Goal: Task Accomplishment & Management: Use online tool/utility

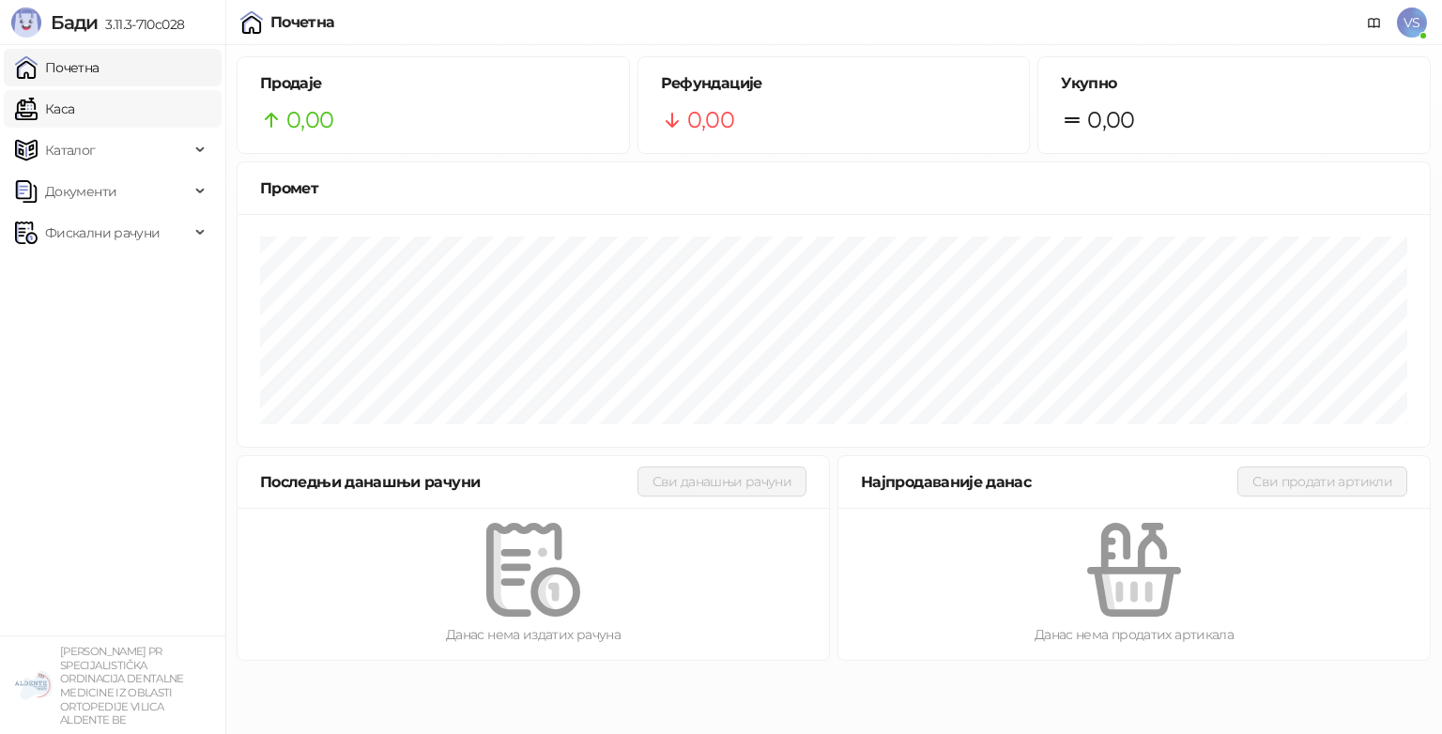
click at [74, 123] on link "Каса" at bounding box center [44, 109] width 59 height 38
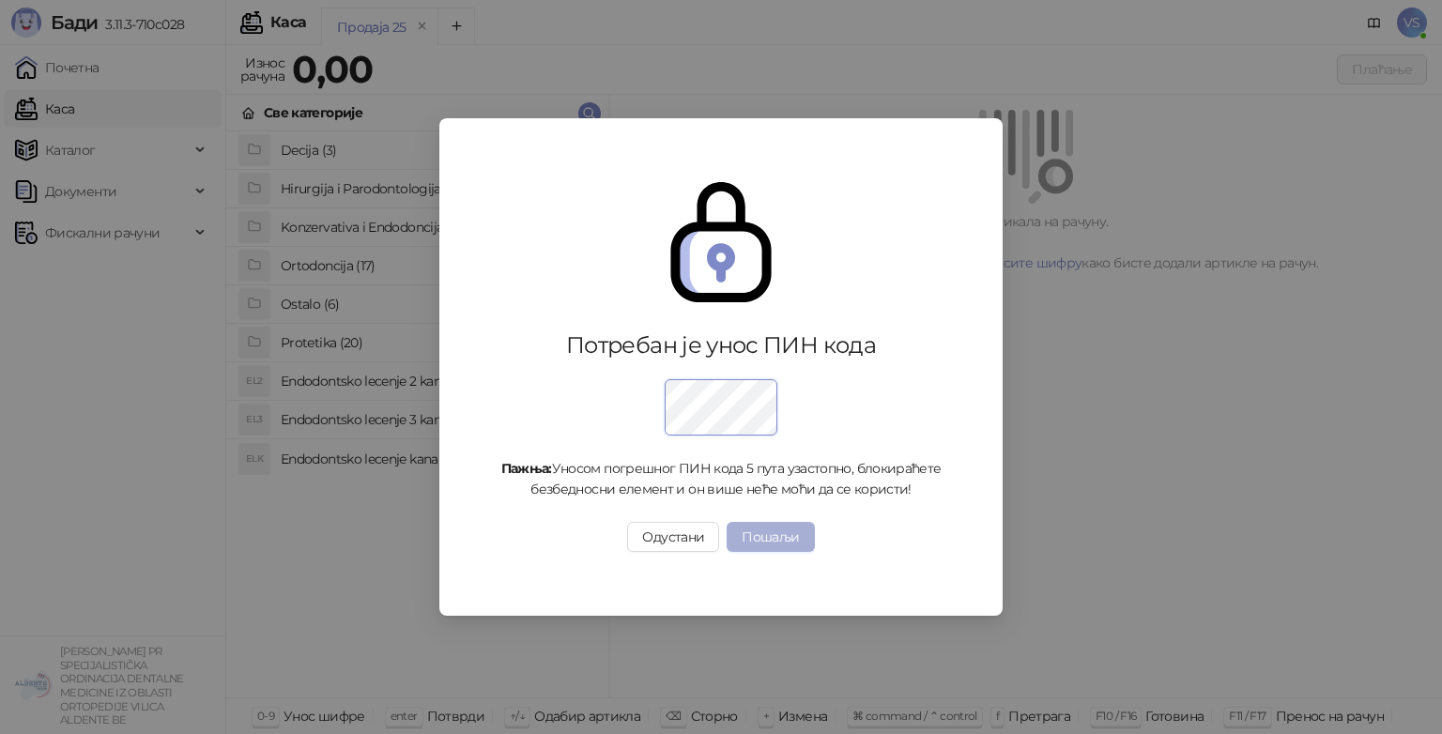
click at [782, 538] on button "Пошаљи" at bounding box center [770, 537] width 87 height 30
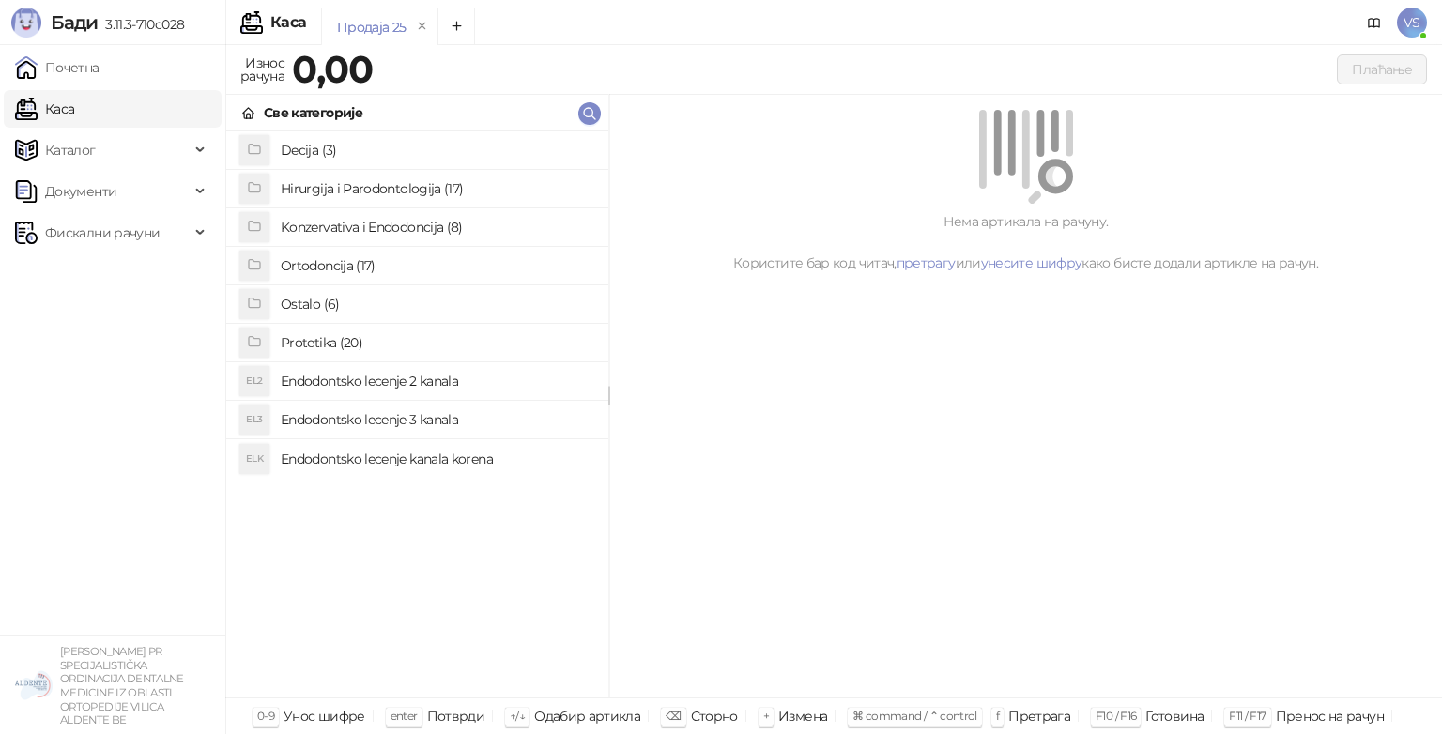
click at [443, 399] on li "EL2 Endodontsko lecenje 2 kanala" at bounding box center [417, 381] width 382 height 38
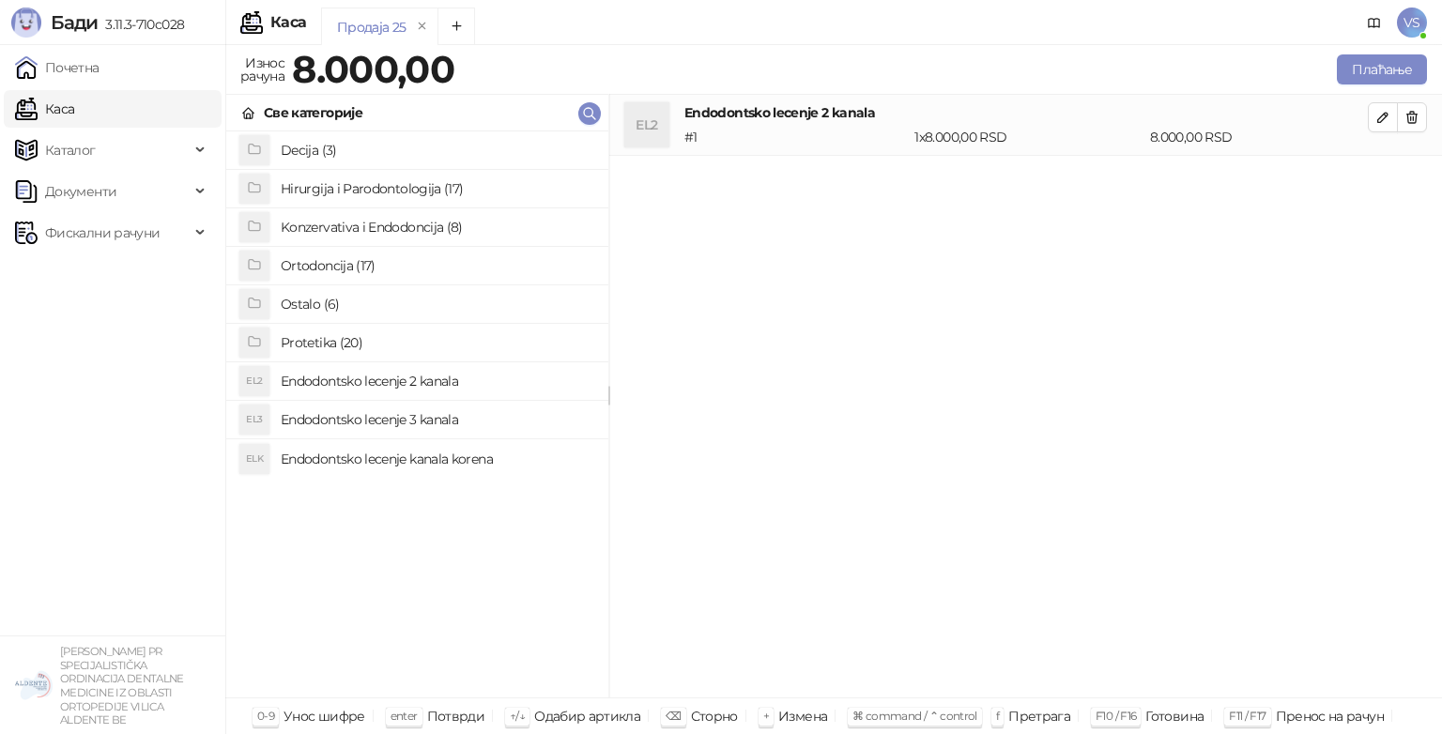
click at [443, 409] on h4 "Endodontsko lecenje 3 kanala" at bounding box center [437, 420] width 313 height 30
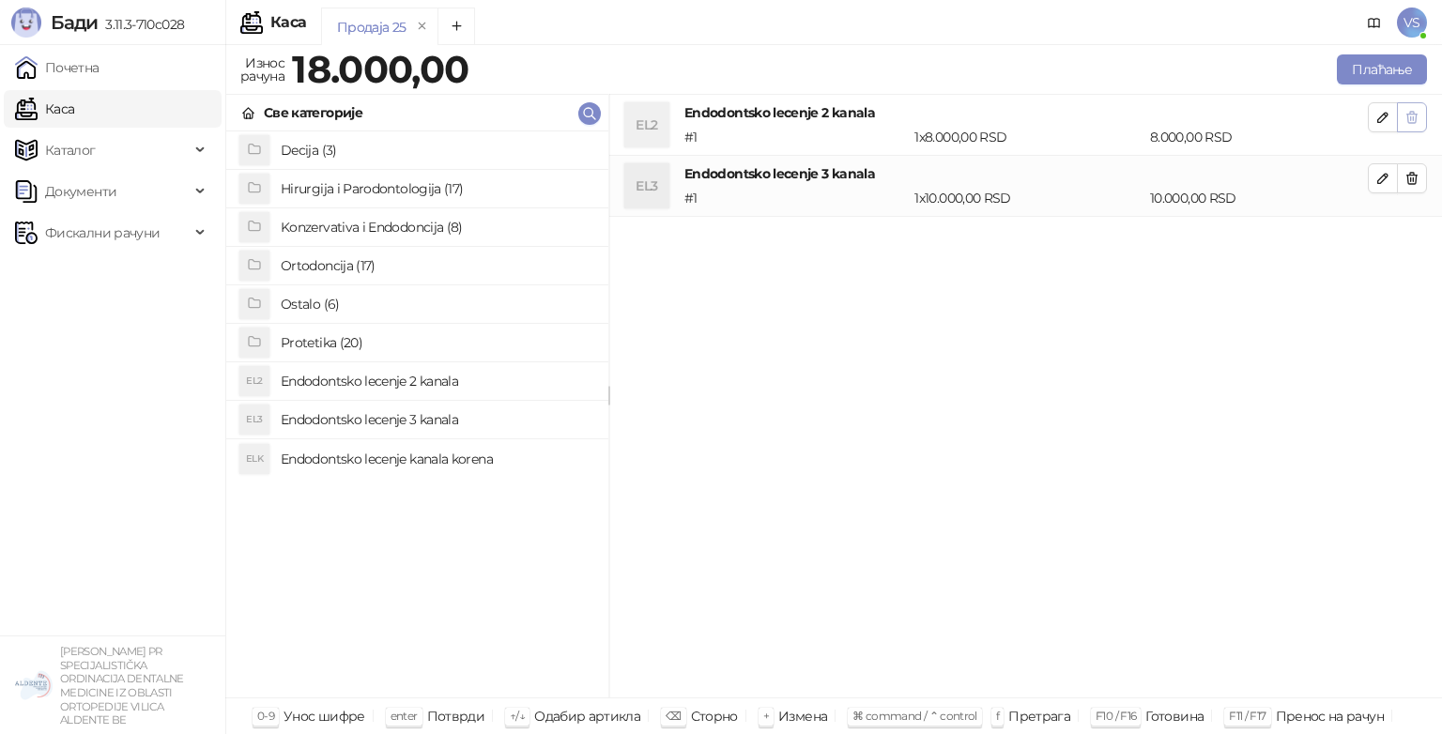
click at [1416, 110] on icon "button" at bounding box center [1411, 117] width 15 height 15
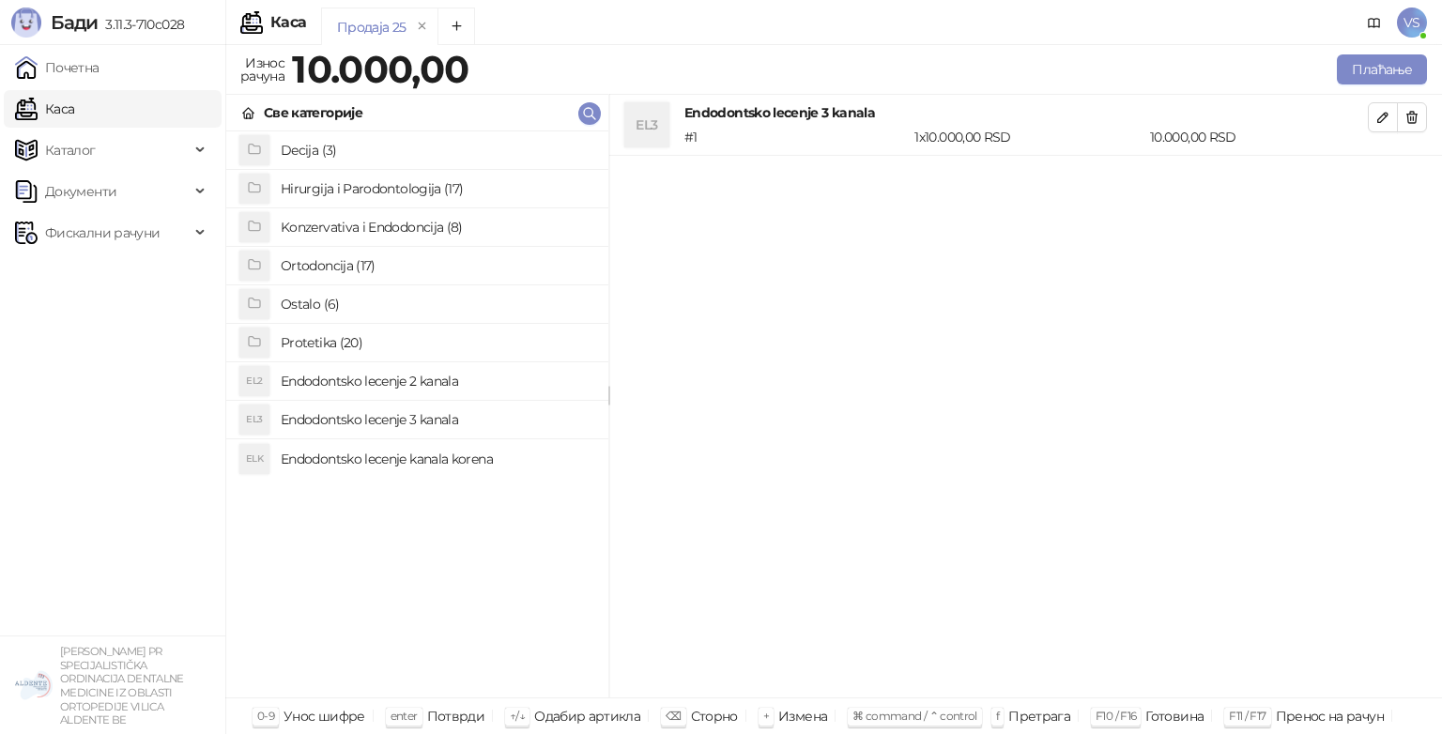
click at [1416, 110] on icon "button" at bounding box center [1411, 117] width 15 height 15
